Goal: Information Seeking & Learning: Learn about a topic

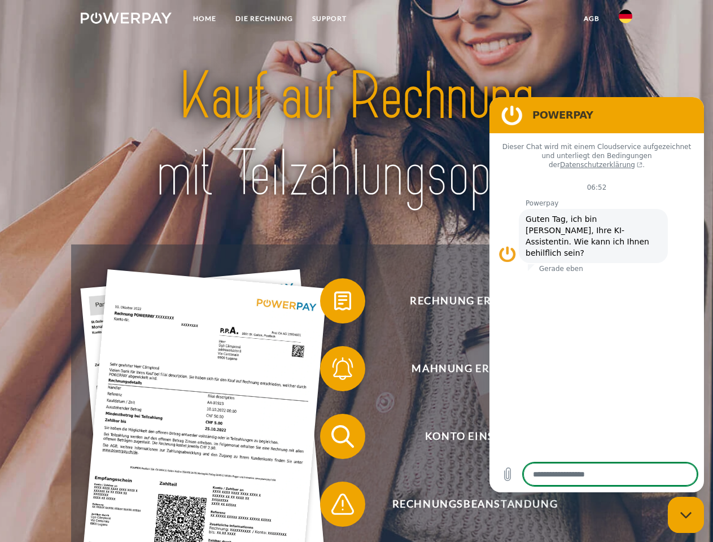
click at [126, 20] on img at bounding box center [126, 17] width 91 height 11
click at [626, 20] on img at bounding box center [626, 17] width 14 height 14
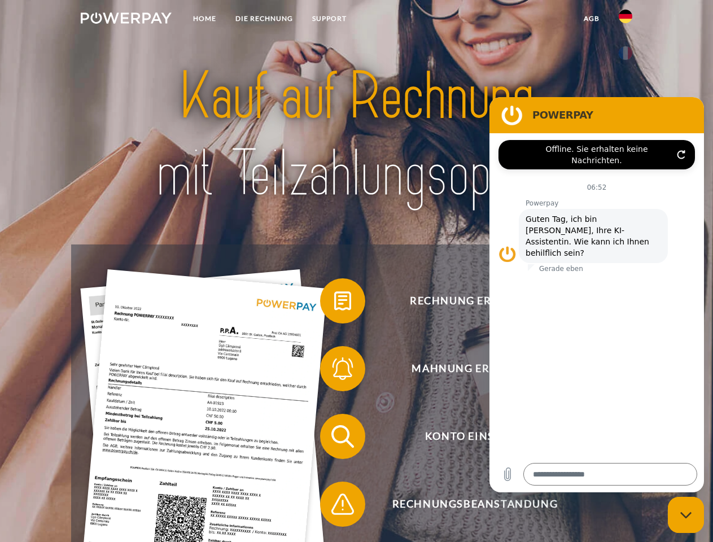
click at [591, 19] on link "agb" at bounding box center [591, 18] width 35 height 20
click at [334, 303] on span at bounding box center [326, 301] width 56 height 56
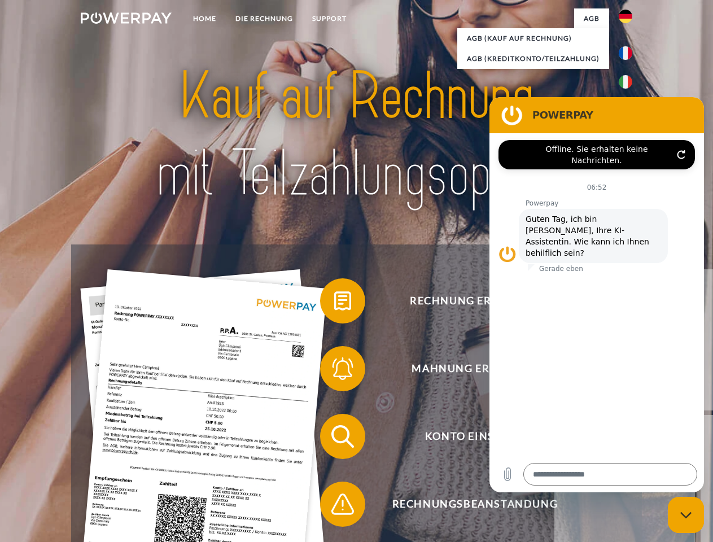
click at [334, 371] on span at bounding box center [326, 369] width 56 height 56
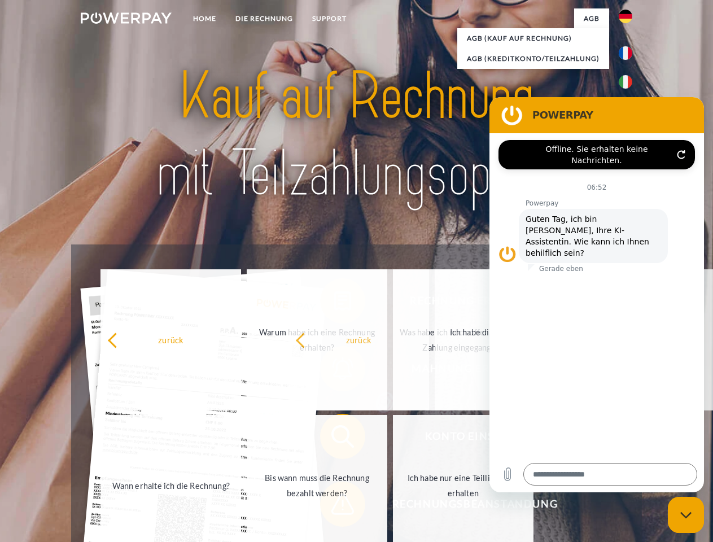
click at [334, 507] on span at bounding box center [326, 504] width 56 height 56
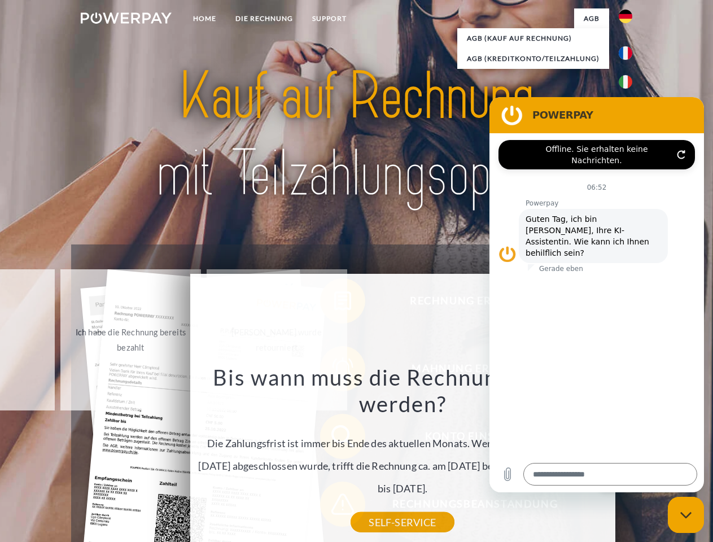
click at [686, 515] on icon "Messaging-Fenster schließen" at bounding box center [686, 515] width 12 height 7
type textarea "*"
